Goal: Task Accomplishment & Management: Manage account settings

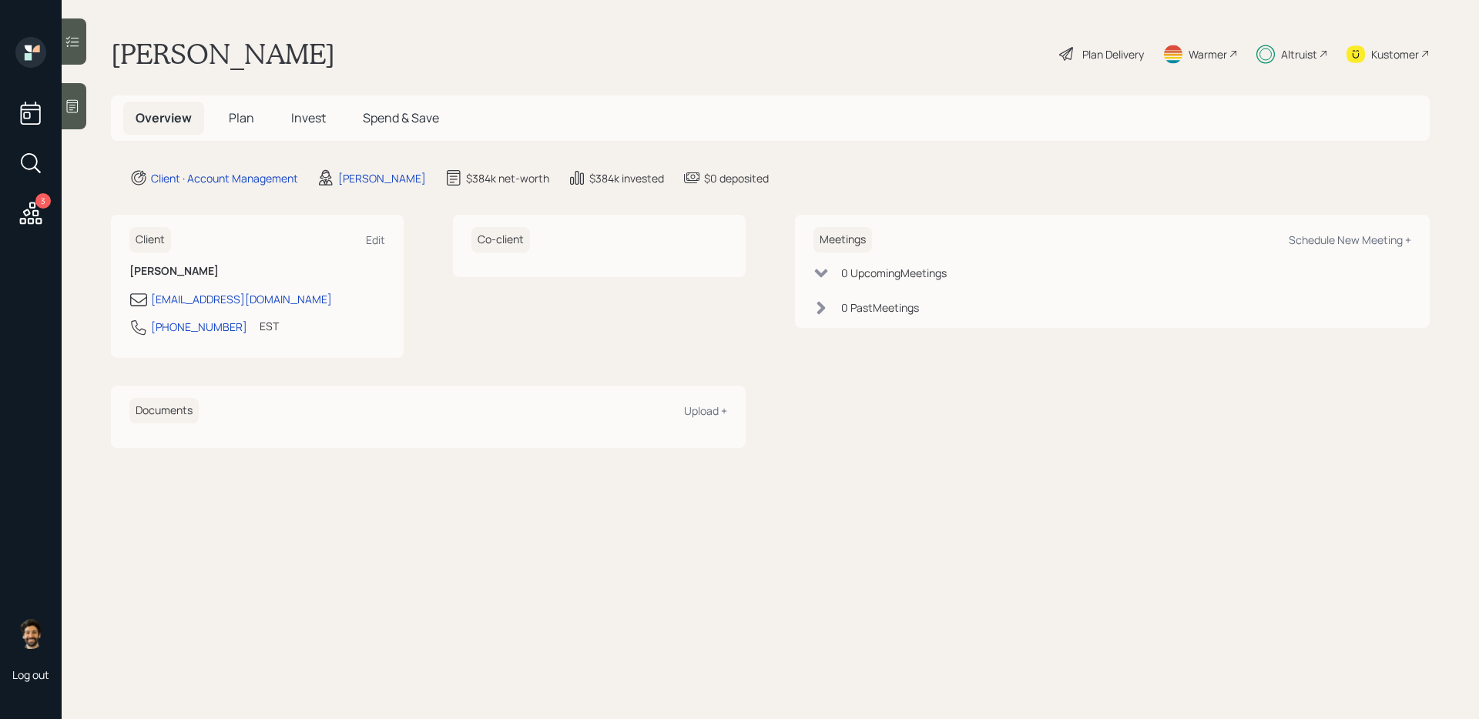
click at [233, 114] on span "Plan" at bounding box center [241, 117] width 25 height 17
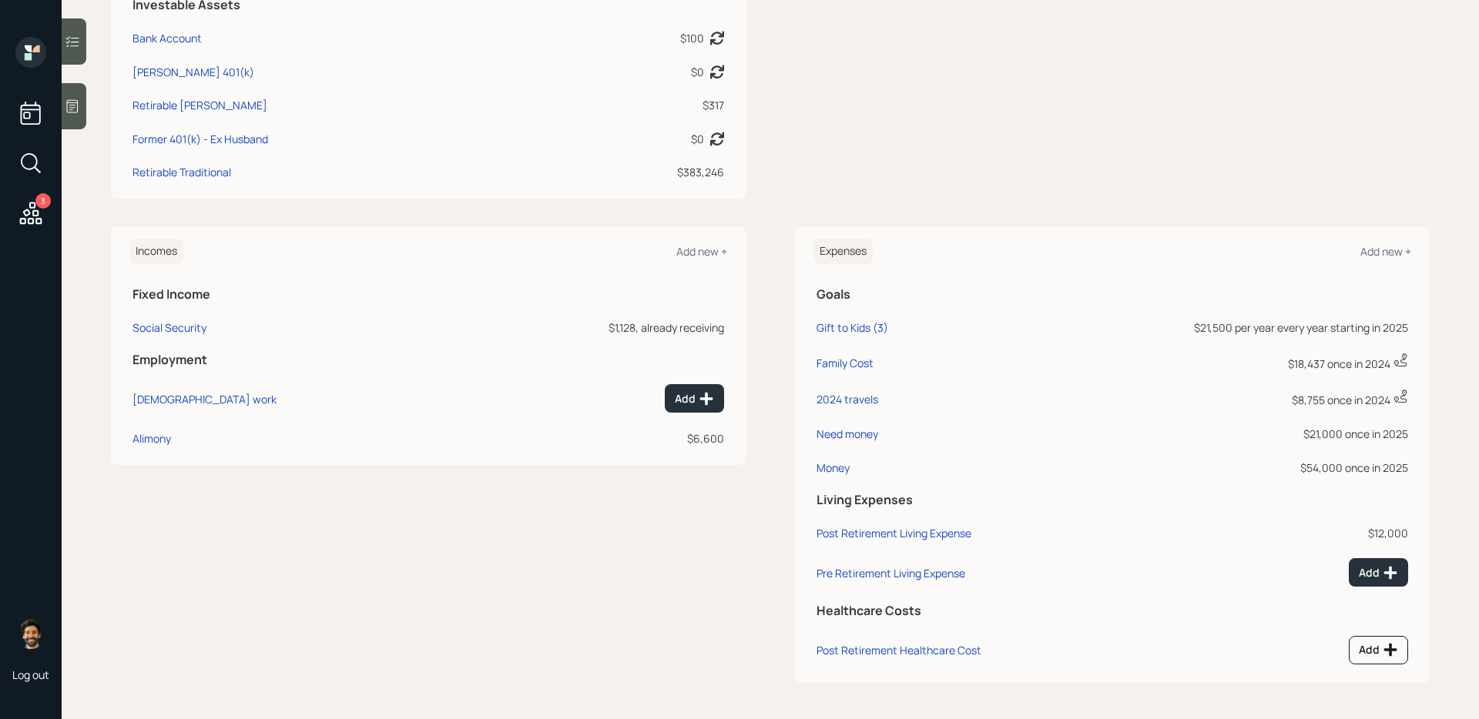
scroll to position [457, 0]
click at [840, 471] on div "Money" at bounding box center [833, 469] width 33 height 15
select select "0"
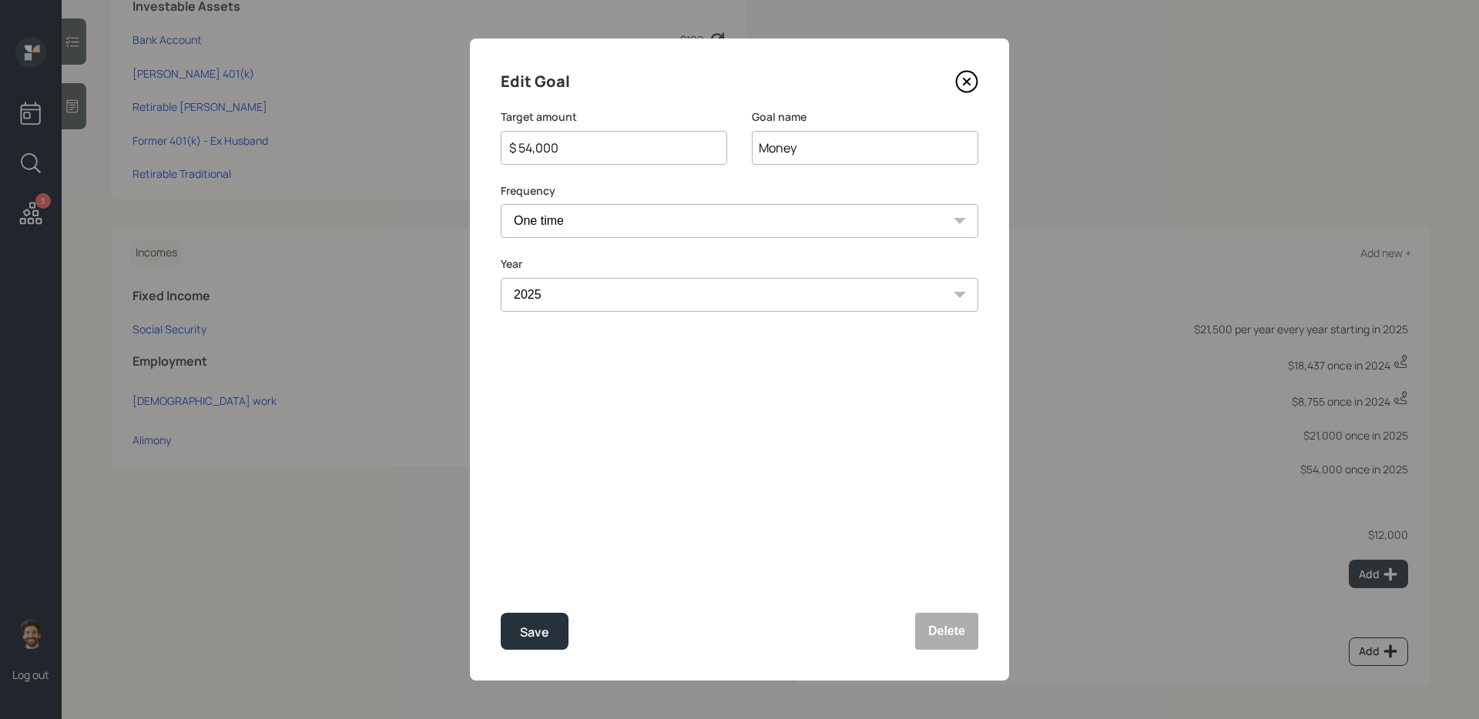
click at [558, 154] on input "$ 54,000" at bounding box center [608, 148] width 200 height 18
click at [520, 619] on button "Save" at bounding box center [535, 631] width 68 height 37
type input "$ 54,000"
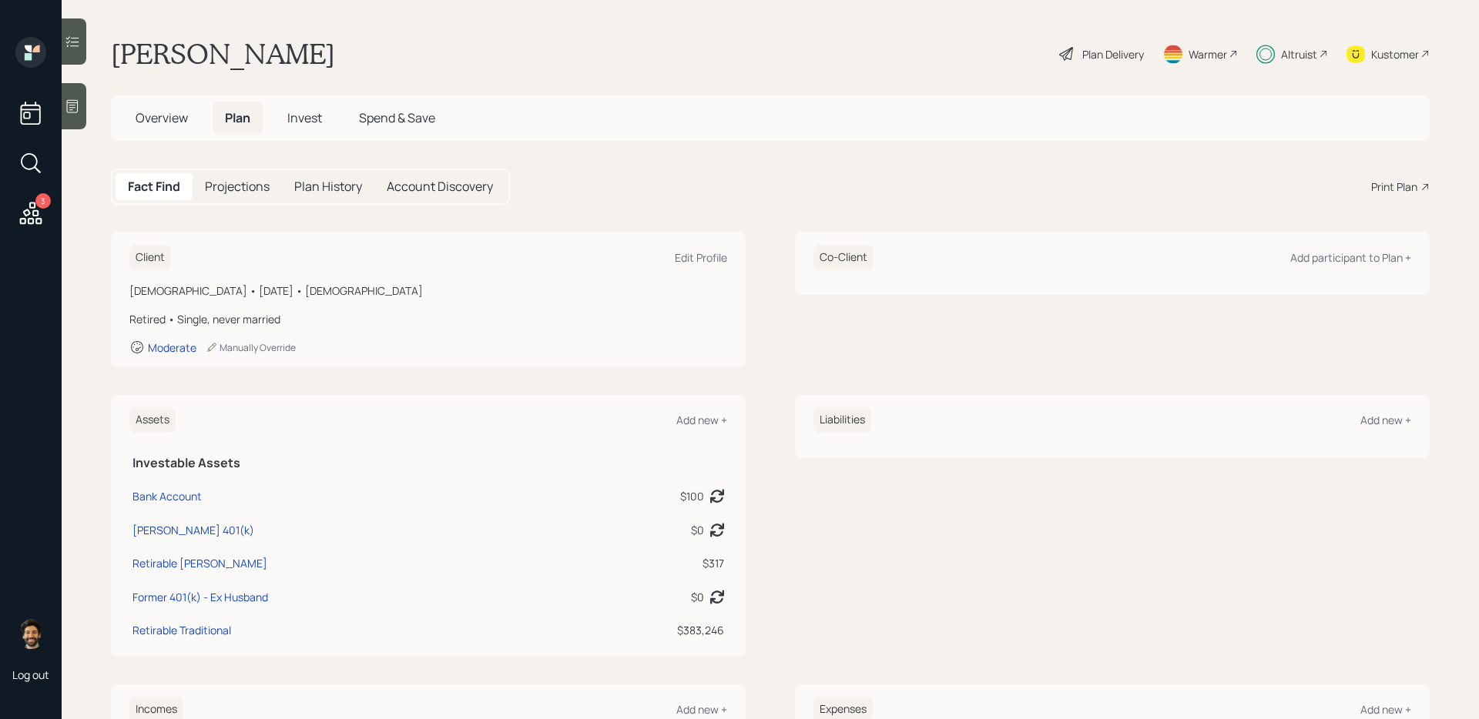
click at [299, 124] on span "Invest" at bounding box center [304, 117] width 35 height 17
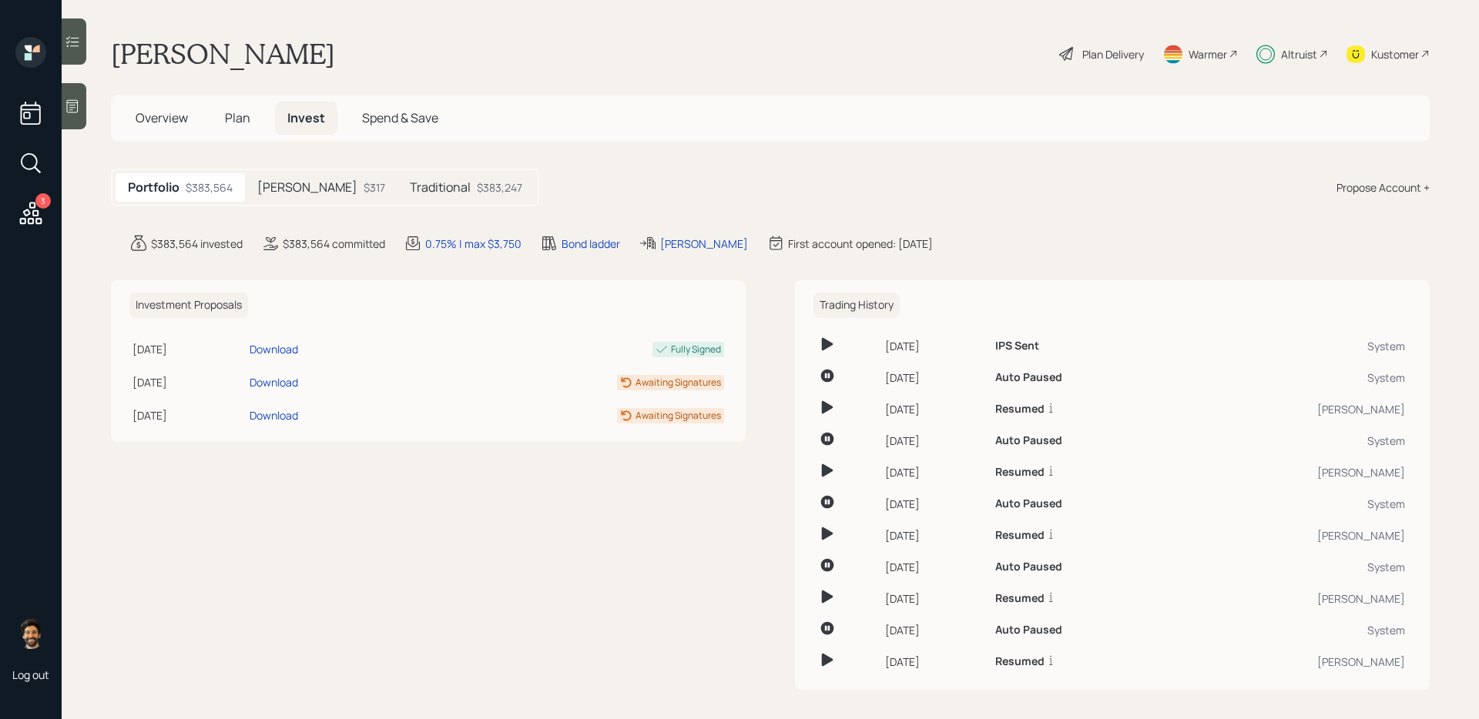
click at [397, 197] on div "Traditional $383,247" at bounding box center [465, 187] width 137 height 29
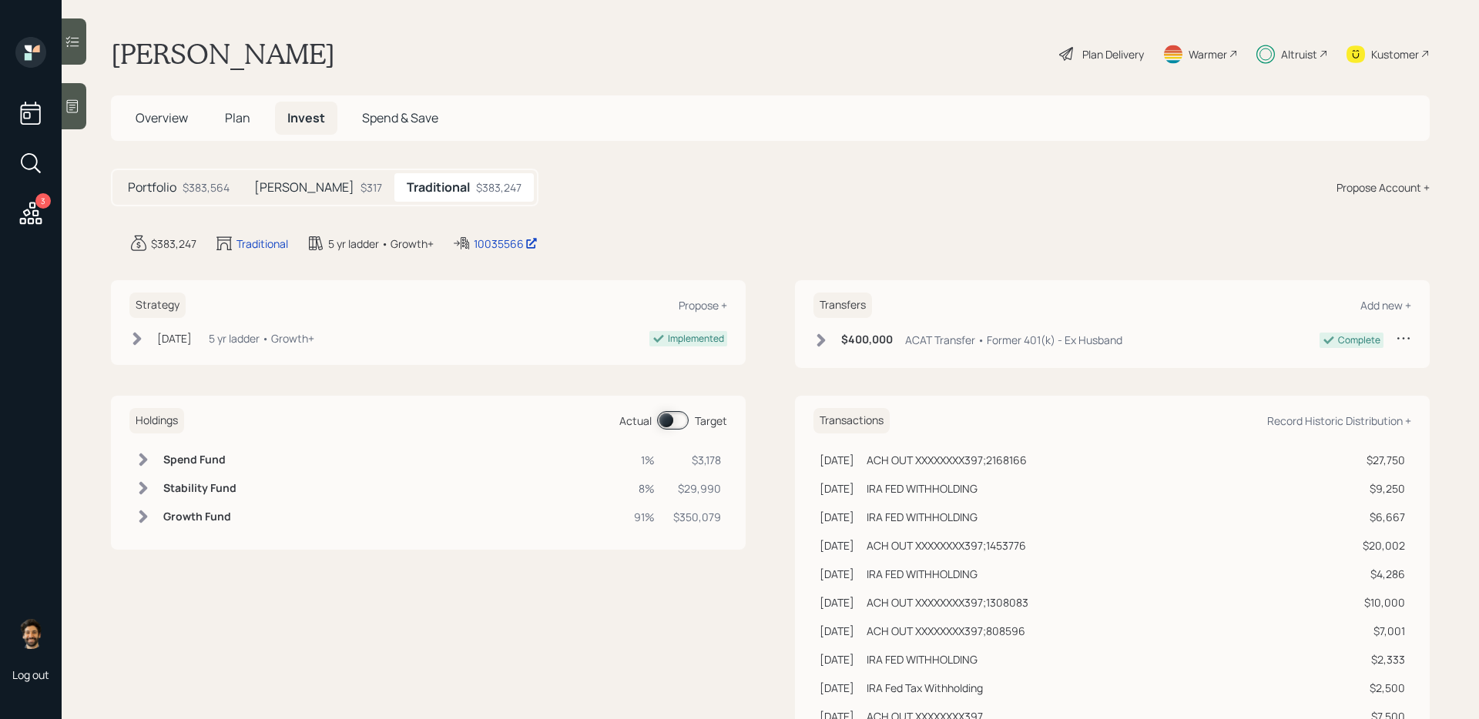
click at [667, 419] on span at bounding box center [673, 420] width 32 height 18
click at [149, 455] on icon at bounding box center [143, 459] width 15 height 15
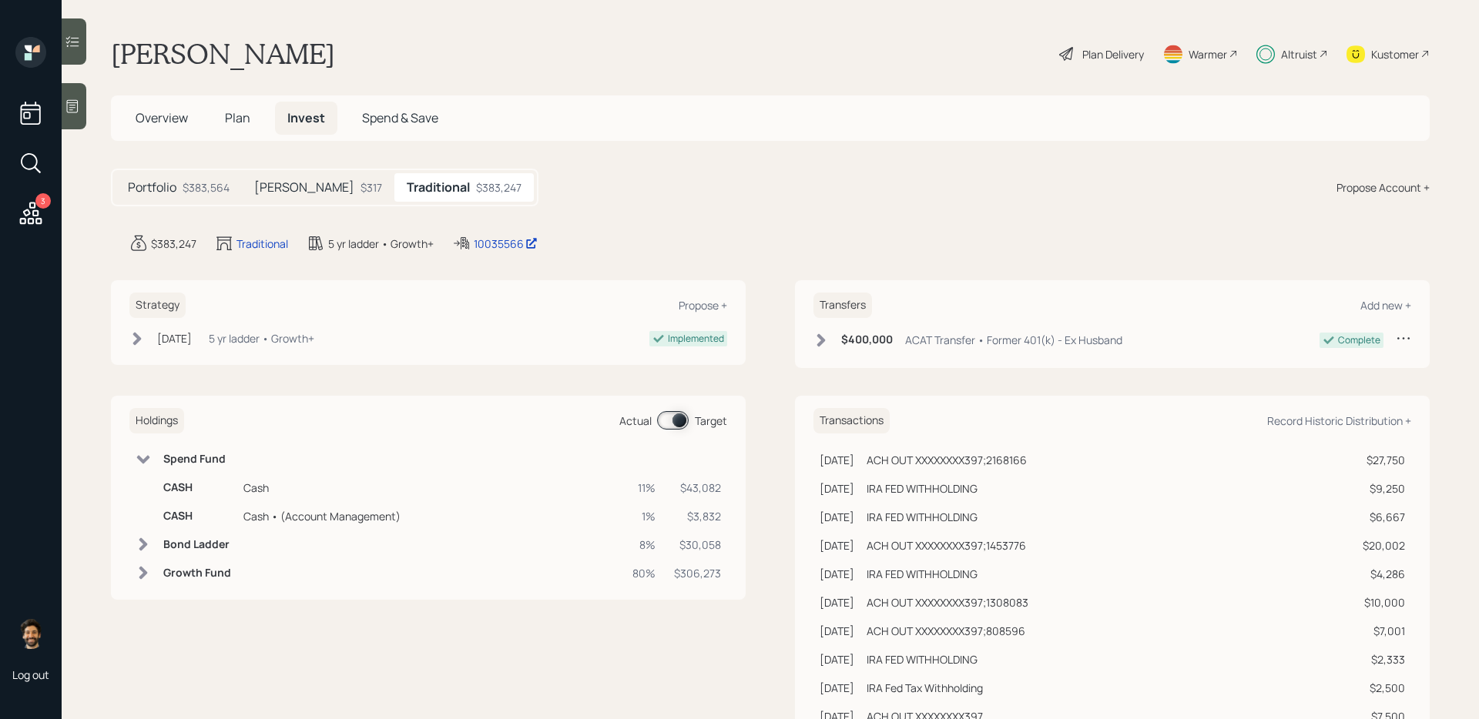
click at [237, 119] on span "Plan" at bounding box center [237, 117] width 25 height 17
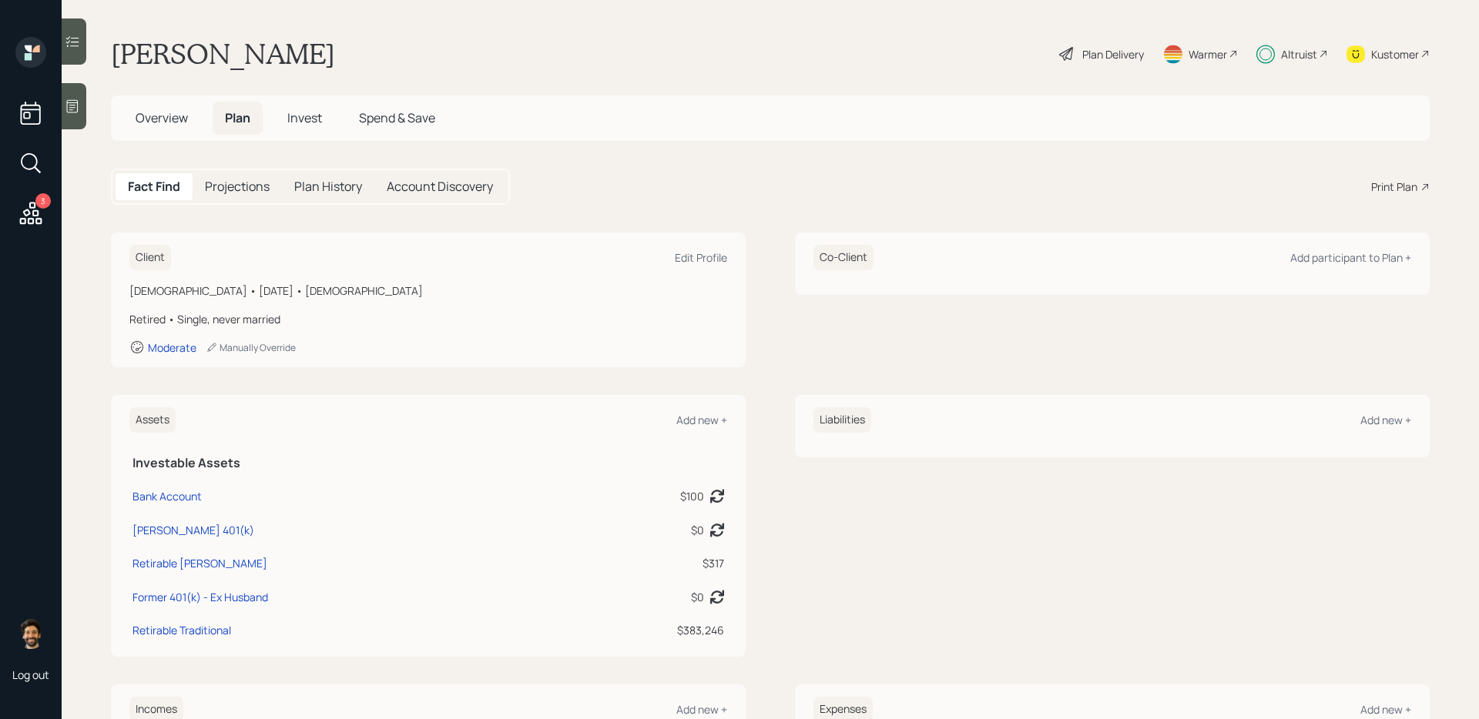
scroll to position [458, 0]
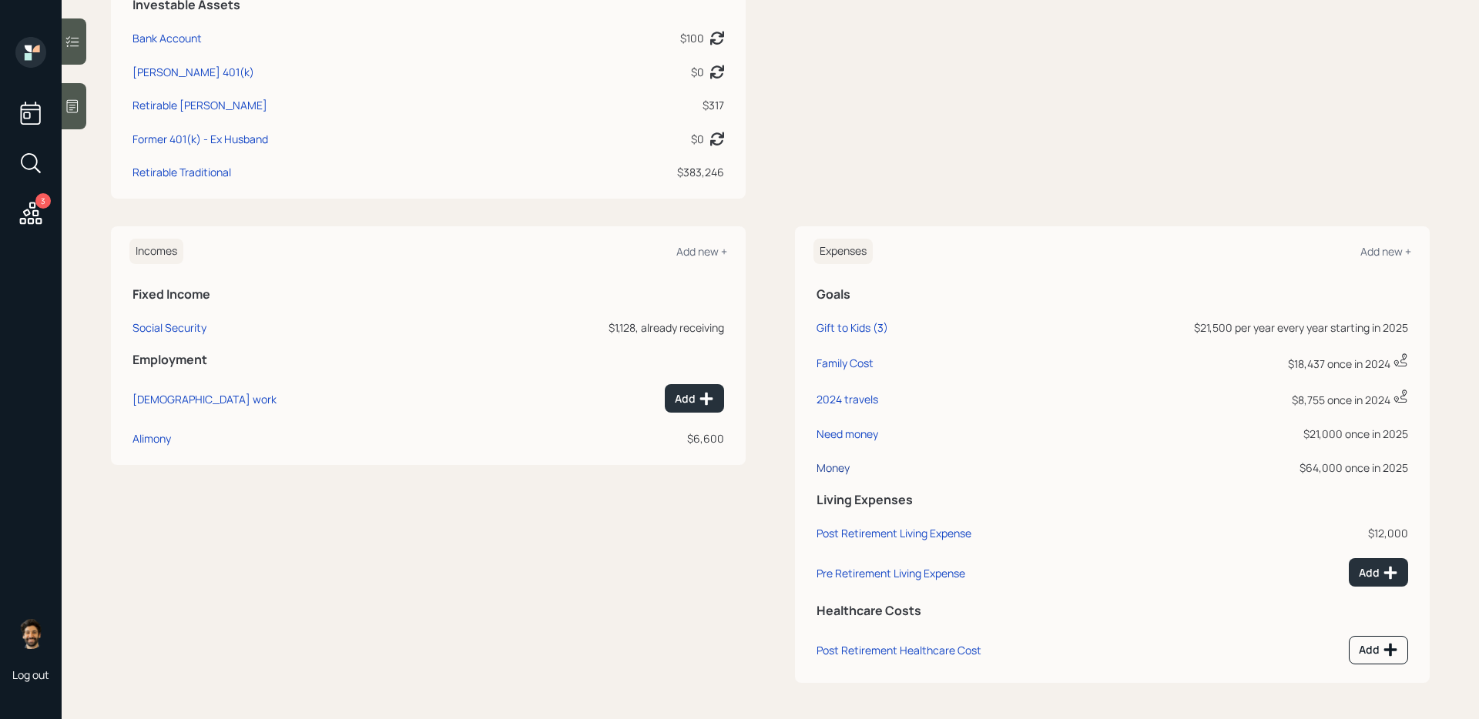
click at [840, 468] on div "Money" at bounding box center [833, 468] width 33 height 15
select select "0"
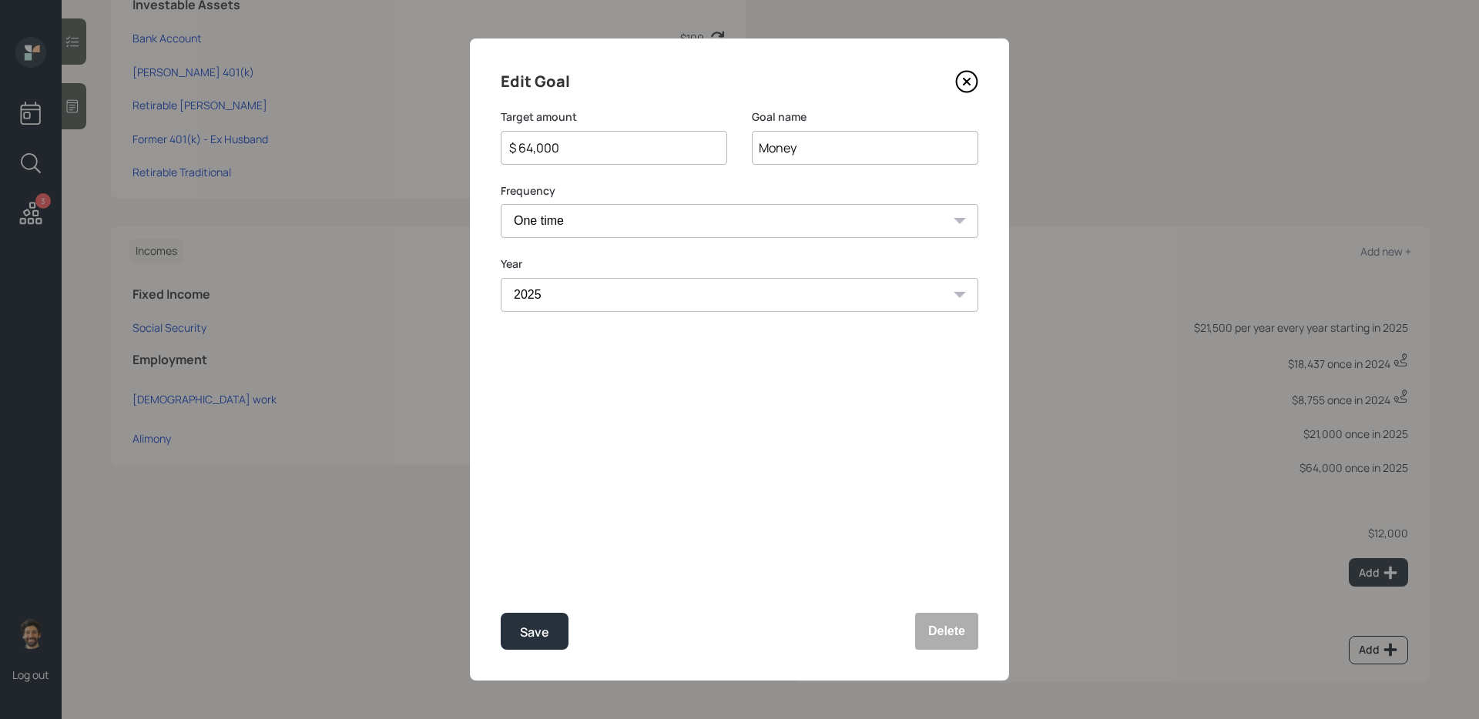
click at [542, 135] on div "$ 64,000" at bounding box center [614, 148] width 226 height 34
click at [548, 157] on div "$ 64,000" at bounding box center [614, 148] width 226 height 34
click at [534, 143] on input "$ 64,000" at bounding box center [608, 148] width 200 height 18
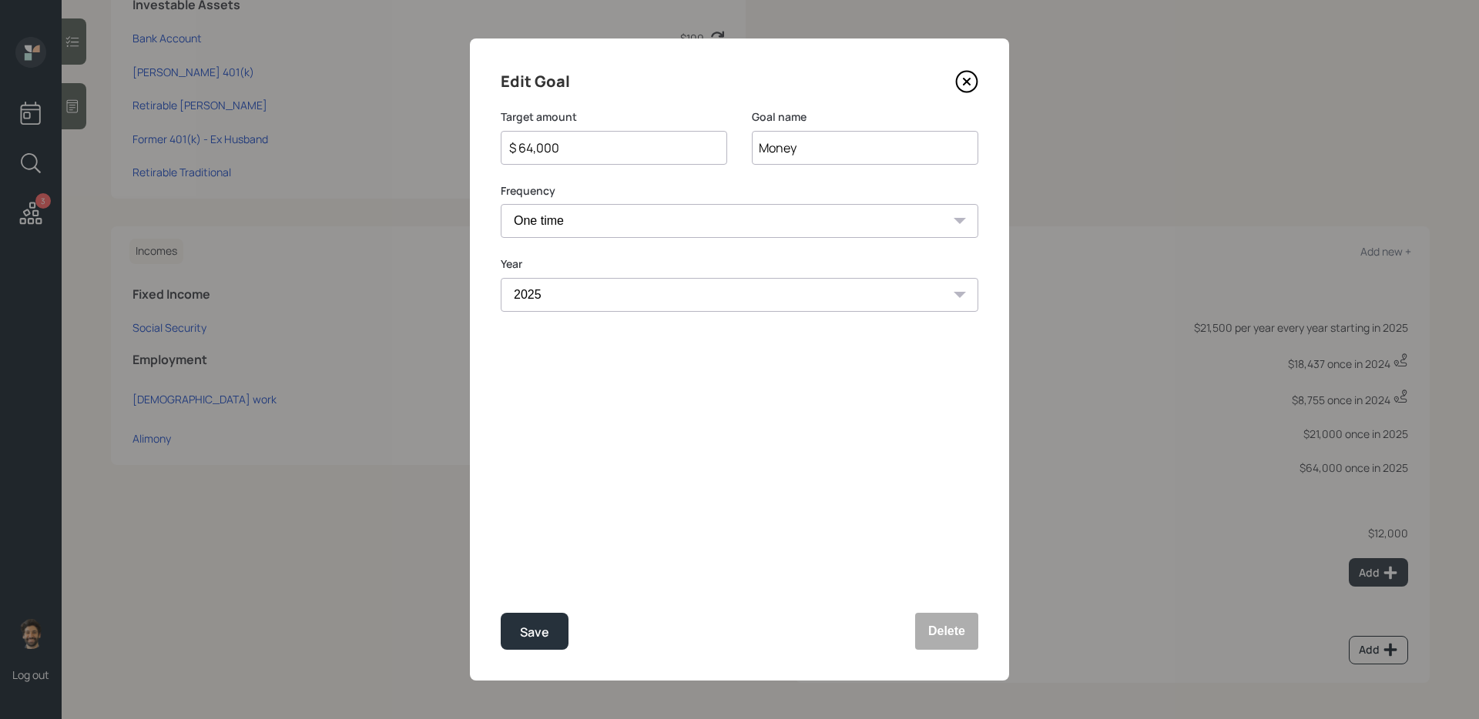
click at [534, 143] on input "$ 64,000" at bounding box center [608, 148] width 200 height 18
click at [530, 627] on div "Save" at bounding box center [534, 632] width 29 height 21
type input "$ 64,000"
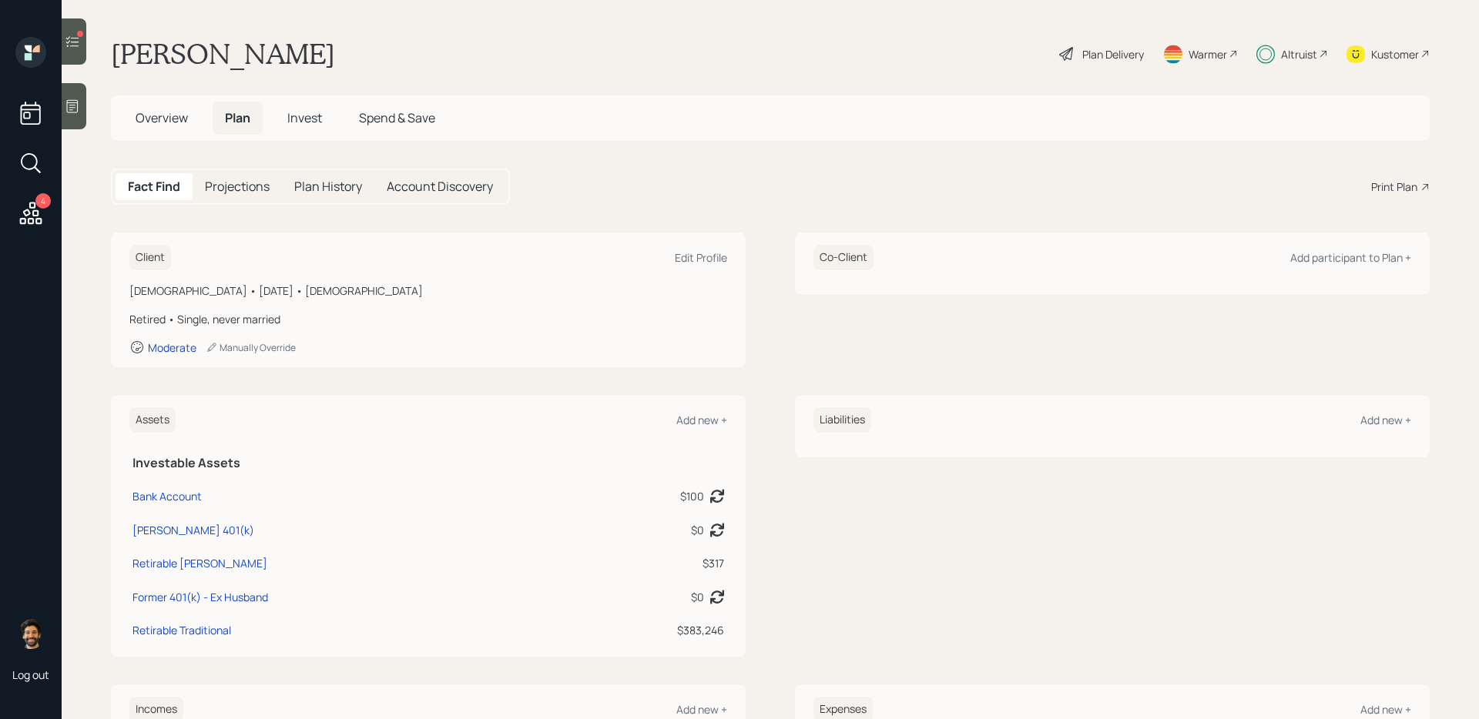
click at [302, 129] on h5 "Invest" at bounding box center [304, 118] width 59 height 33
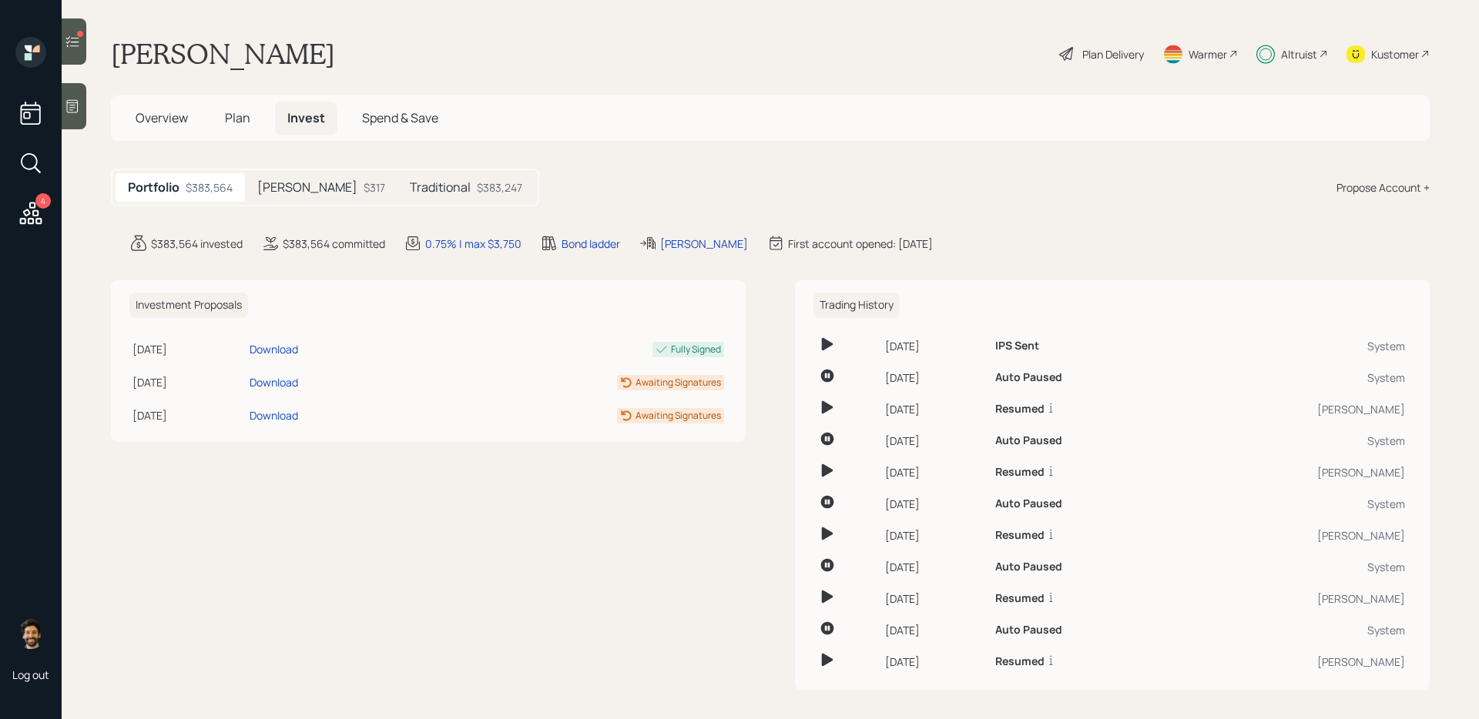
click at [404, 175] on div "Traditional $383,247" at bounding box center [465, 187] width 137 height 29
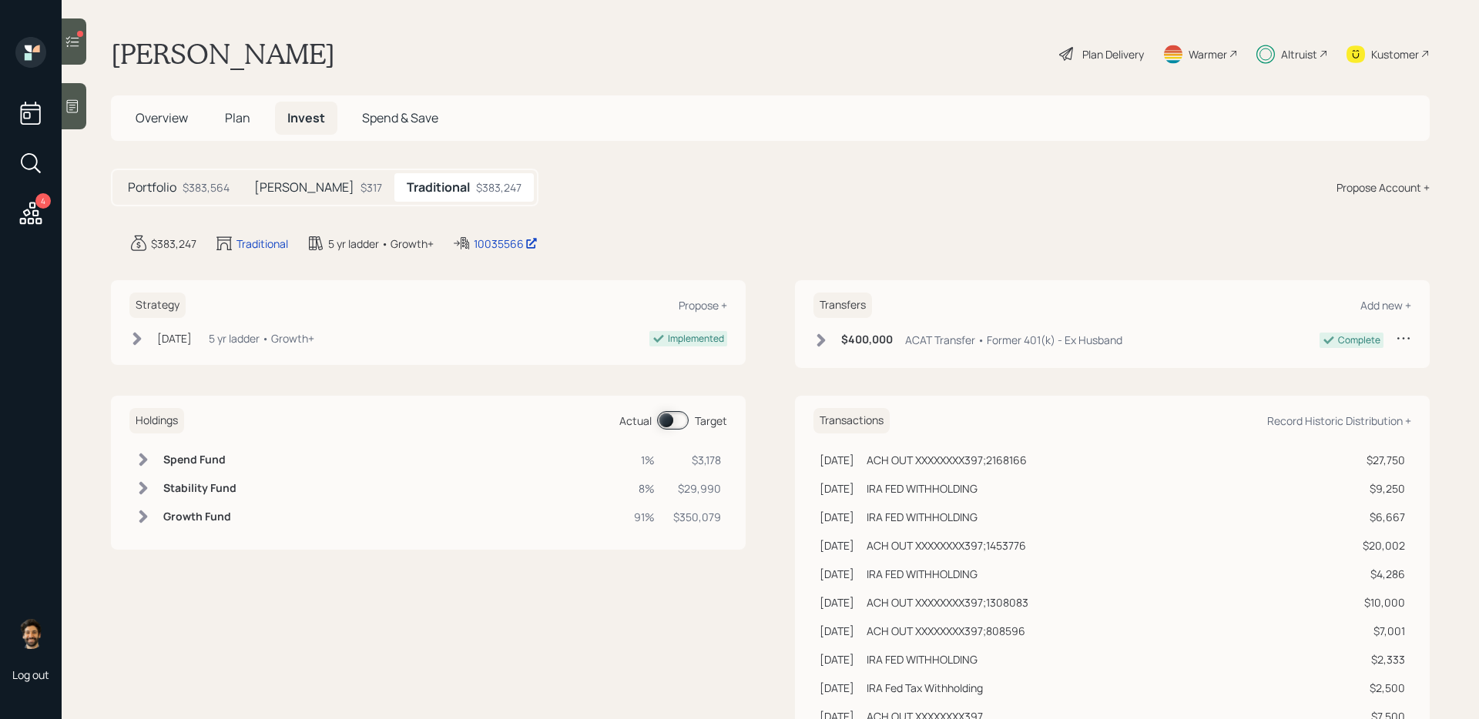
click at [670, 419] on span at bounding box center [673, 420] width 32 height 18
click at [171, 458] on h6 "Spend Fund" at bounding box center [197, 460] width 68 height 13
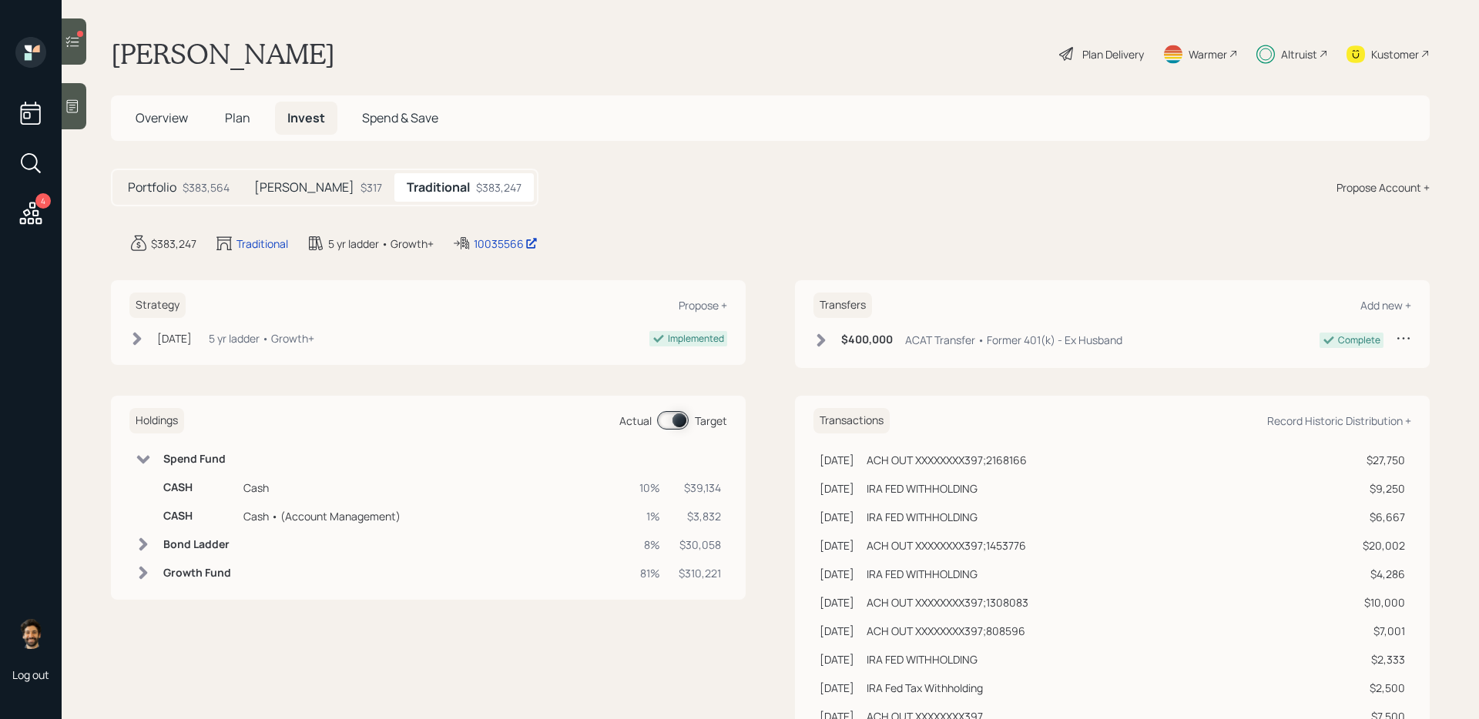
click at [171, 458] on h6 "Spend Fund" at bounding box center [197, 459] width 68 height 13
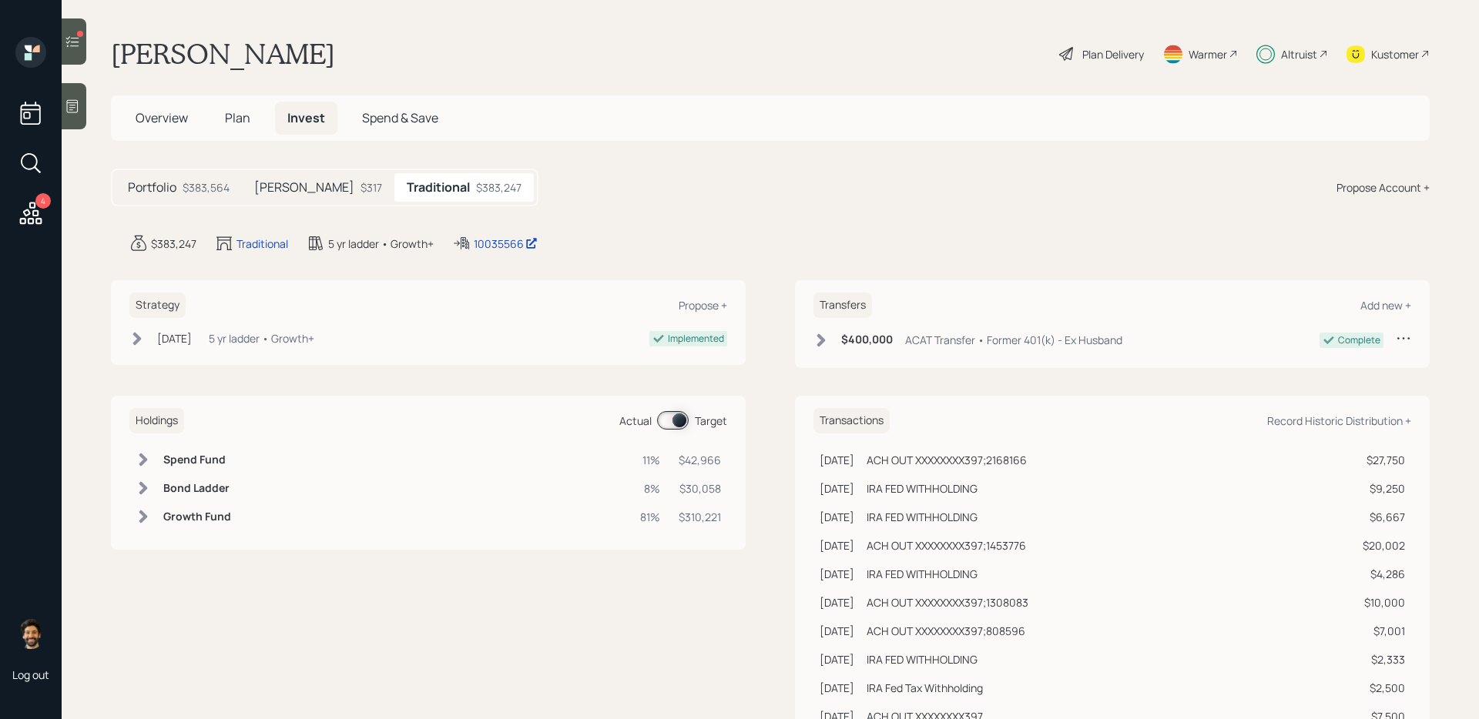
click at [96, 38] on main "[PERSON_NAME] Plan Delivery Warmer Altruist Kustomer Overview Plan Invest Spend…" at bounding box center [770, 359] width 1417 height 719
click at [80, 37] on icon at bounding box center [72, 41] width 15 height 15
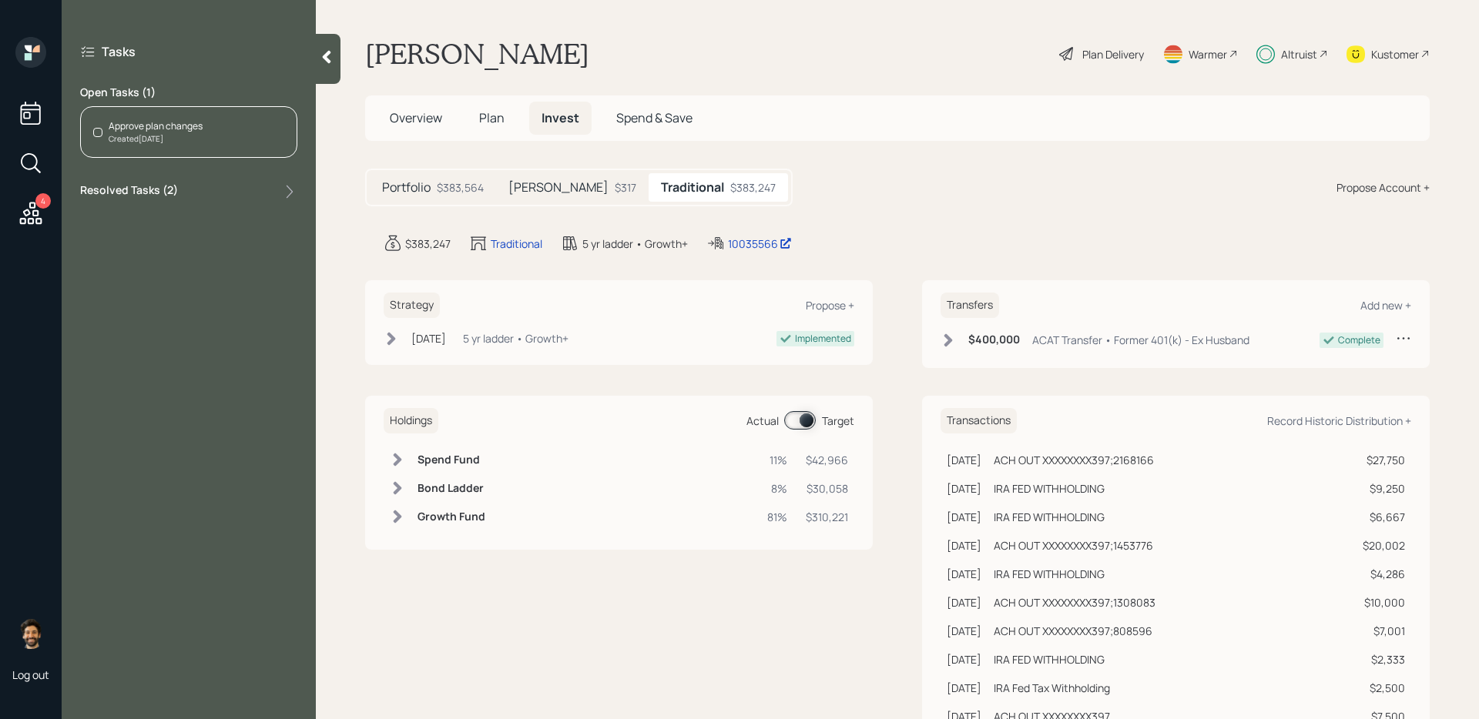
click at [196, 117] on div "Approve plan changes Created [DATE]" at bounding box center [188, 132] width 217 height 52
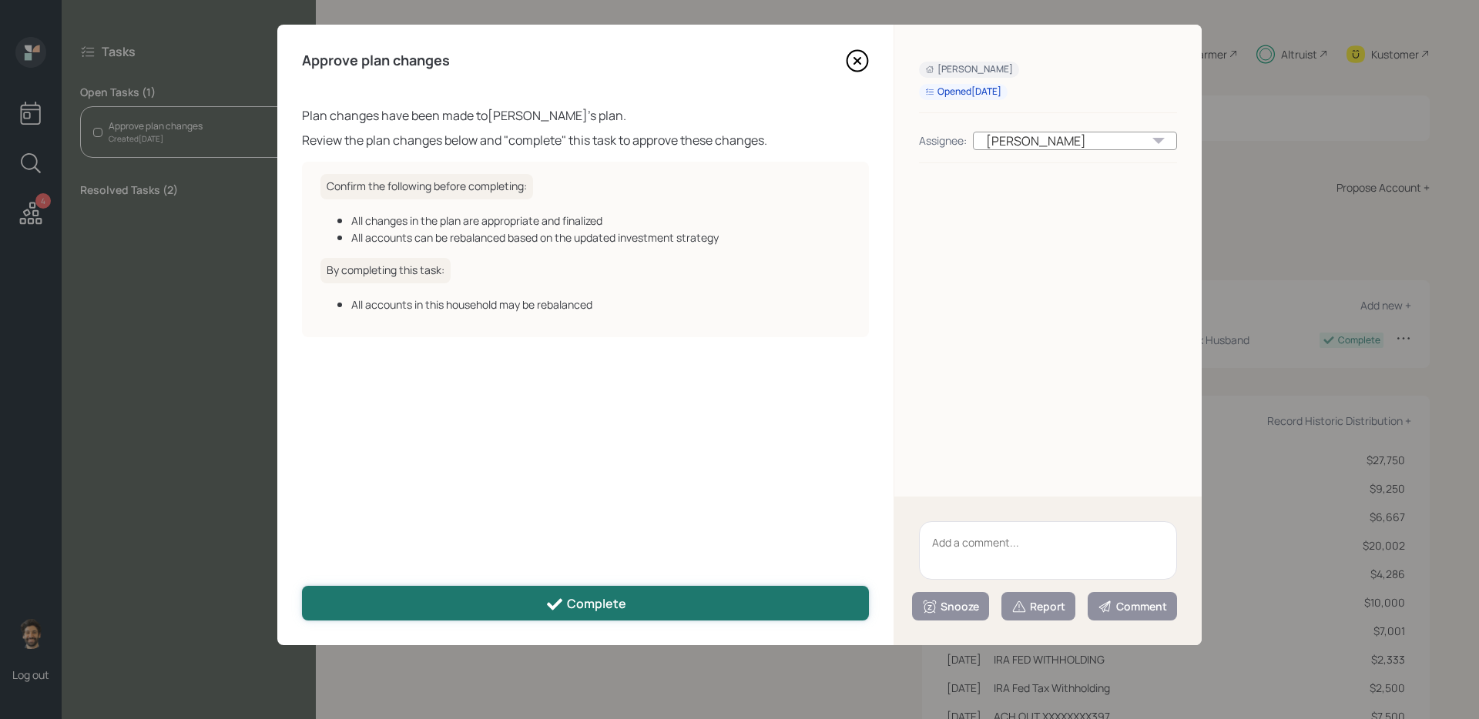
click at [558, 609] on icon at bounding box center [554, 604] width 18 height 18
